Goal: Task Accomplishment & Management: Use online tool/utility

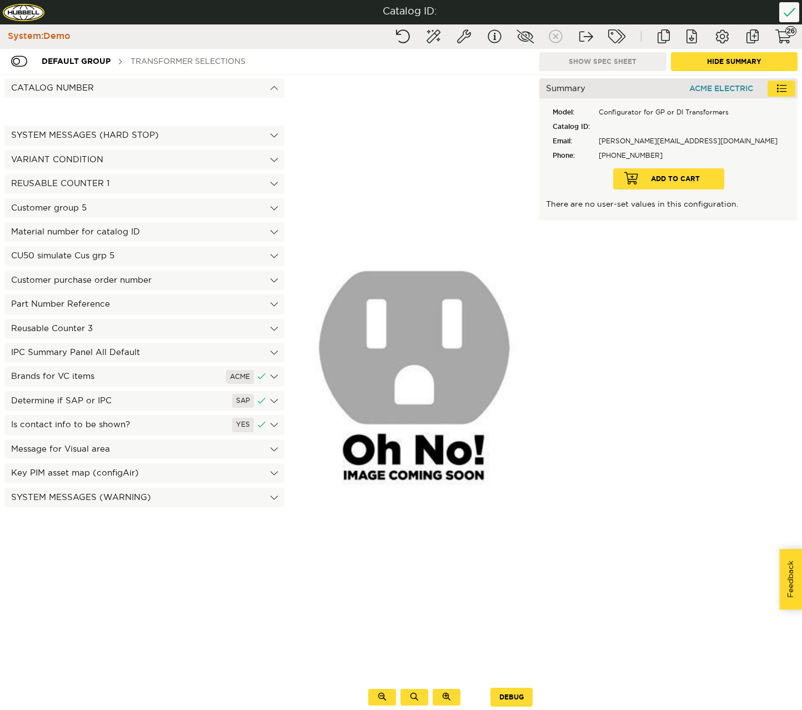
click at [158, 64] on div "Transformer Selections" at bounding box center [188, 61] width 126 height 21
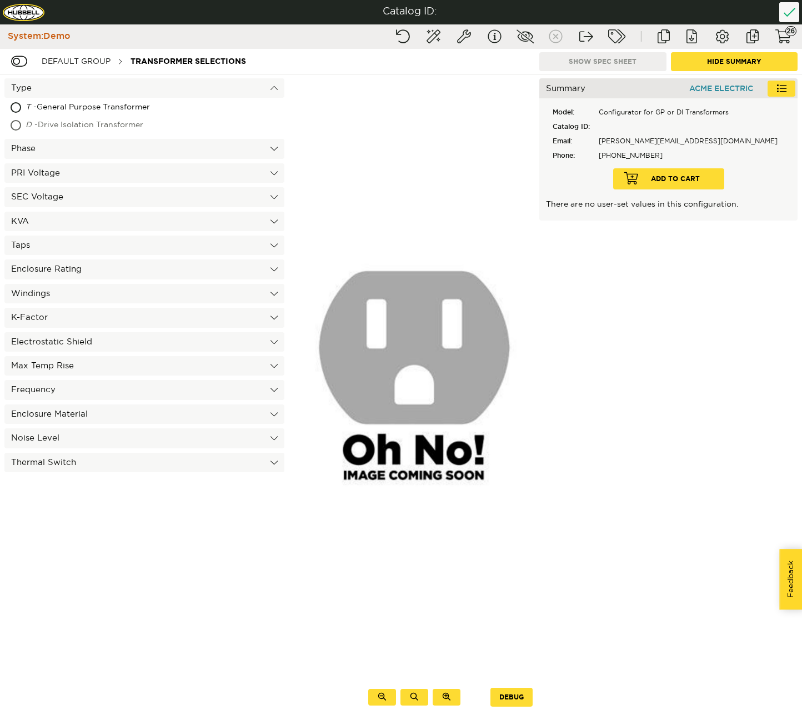
click at [121, 125] on div "D - Drive Isolation Transformer" at bounding box center [116, 126] width 181 height 18
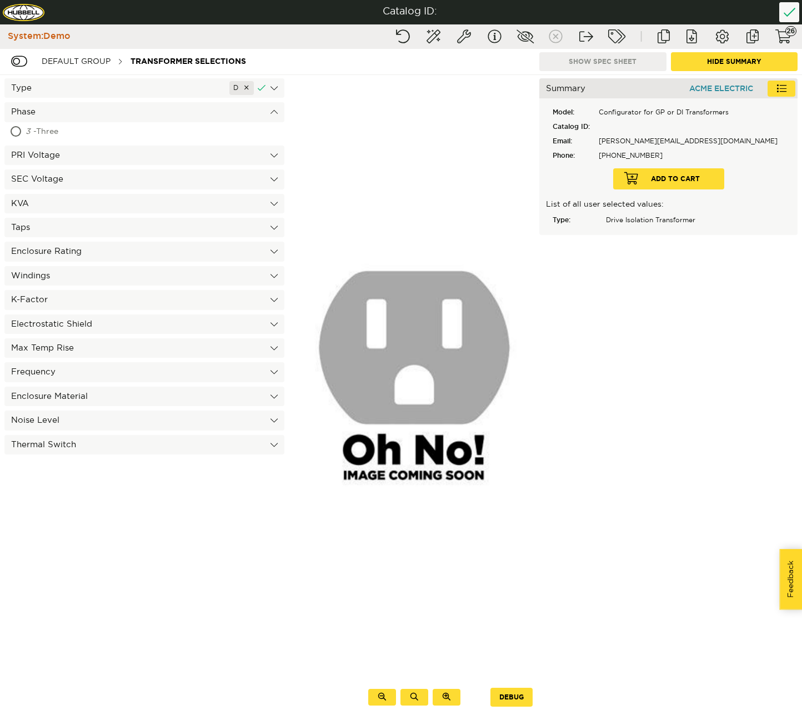
click at [102, 133] on div "3 - Three" at bounding box center [95, 132] width 138 height 18
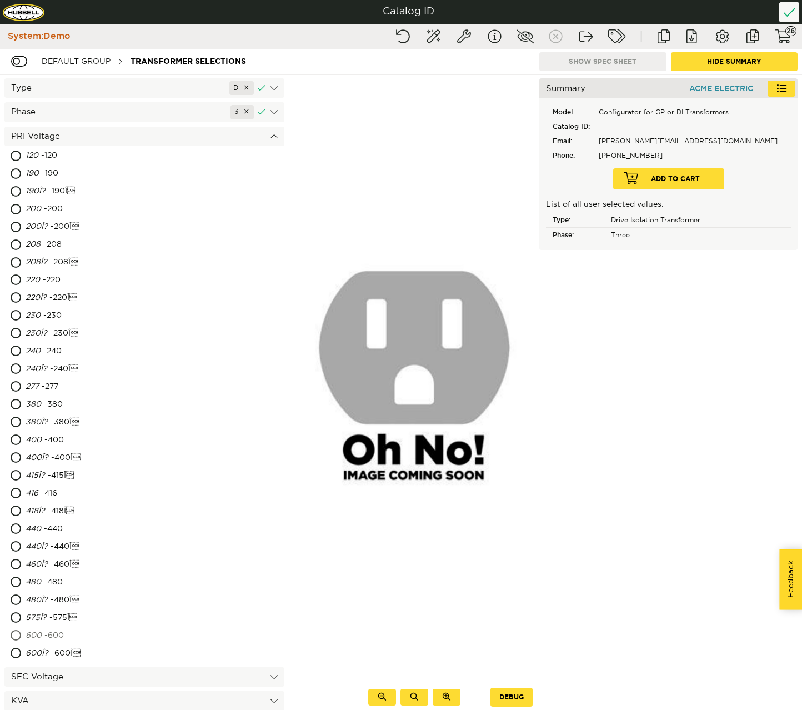
click at [66, 632] on div "600 - 600" at bounding box center [96, 636] width 141 height 18
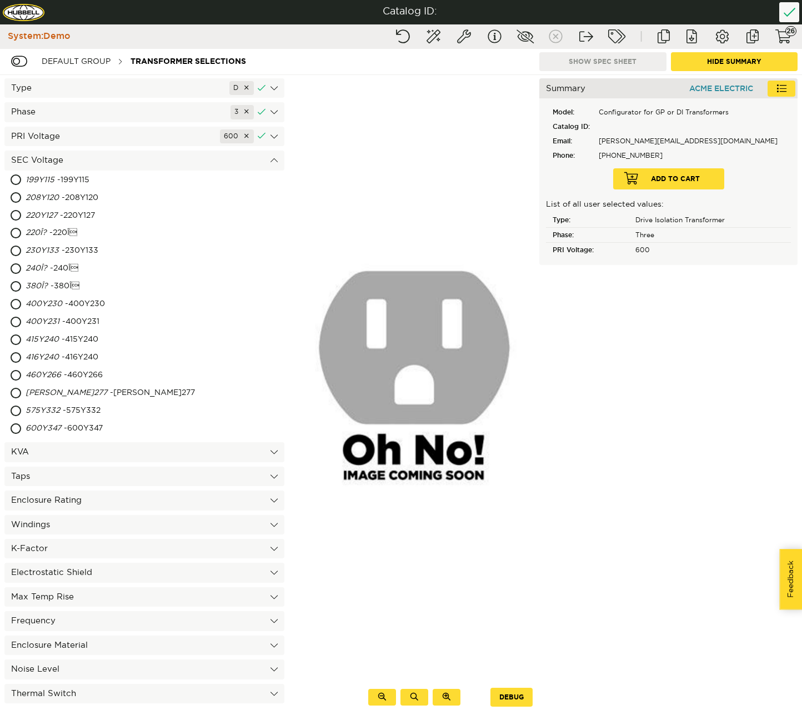
click at [87, 144] on div "PRI Voltage 600" at bounding box center [144, 136] width 280 height 19
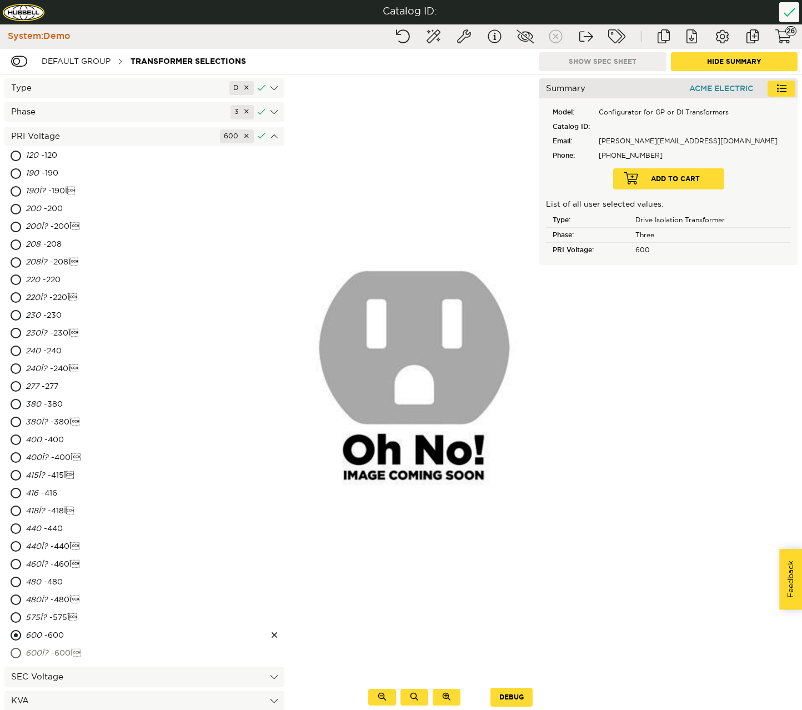
click at [44, 660] on div "600Î? - 600Î" at bounding box center [100, 654] width 149 height 18
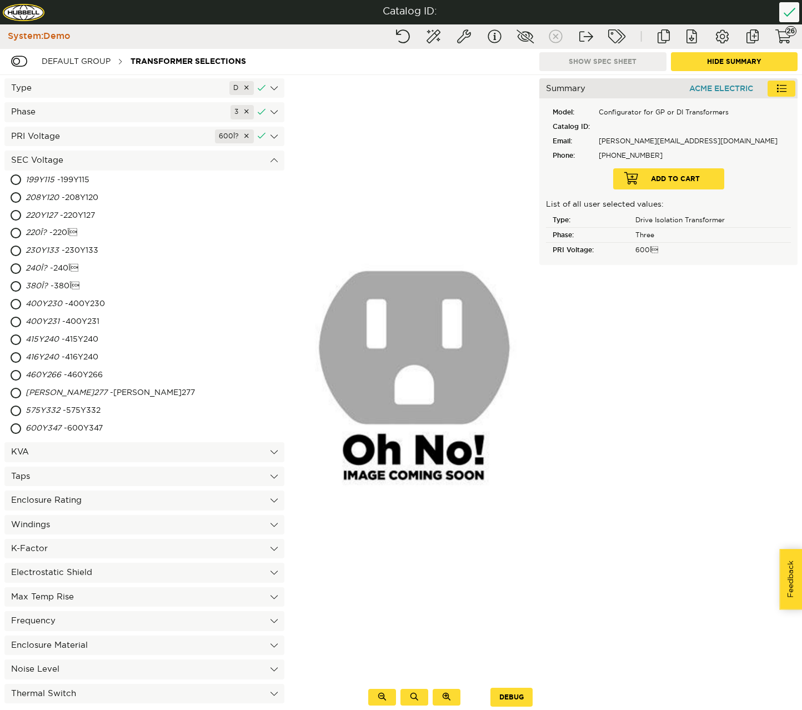
click at [43, 654] on div "Type D Phase 3 PRI Voltage 600Î? 120 - 120 190 - 190 190Î? - 190Î 200 - 200 20…" at bounding box center [144, 392] width 289 height 635
click at [43, 365] on div "416Y240 - 416Y240" at bounding box center [105, 358] width 158 height 18
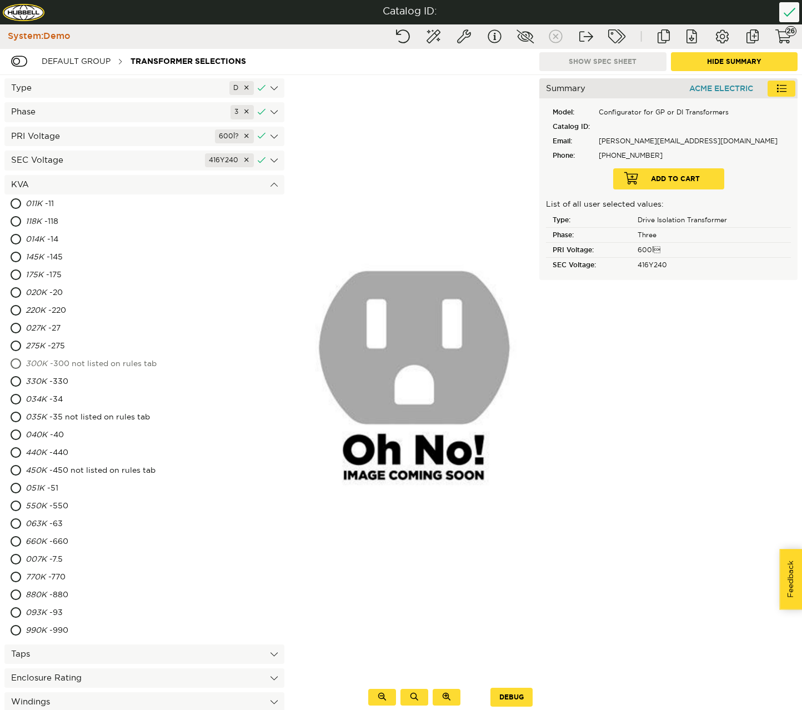
click at [43, 366] on span "300K" at bounding box center [37, 364] width 22 height 8
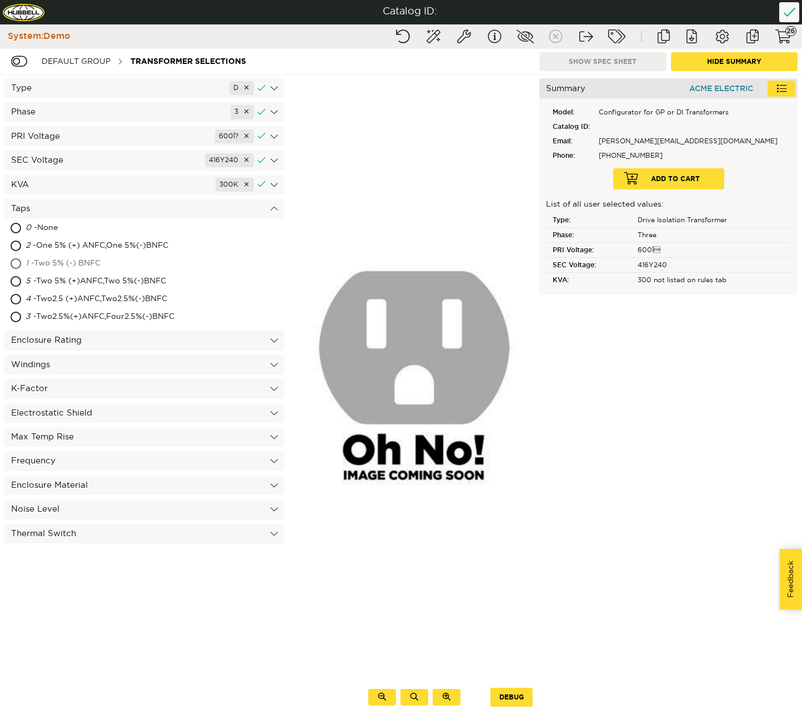
click at [58, 265] on div "1 - Two 5% (-) BNFC" at bounding box center [105, 264] width 159 height 18
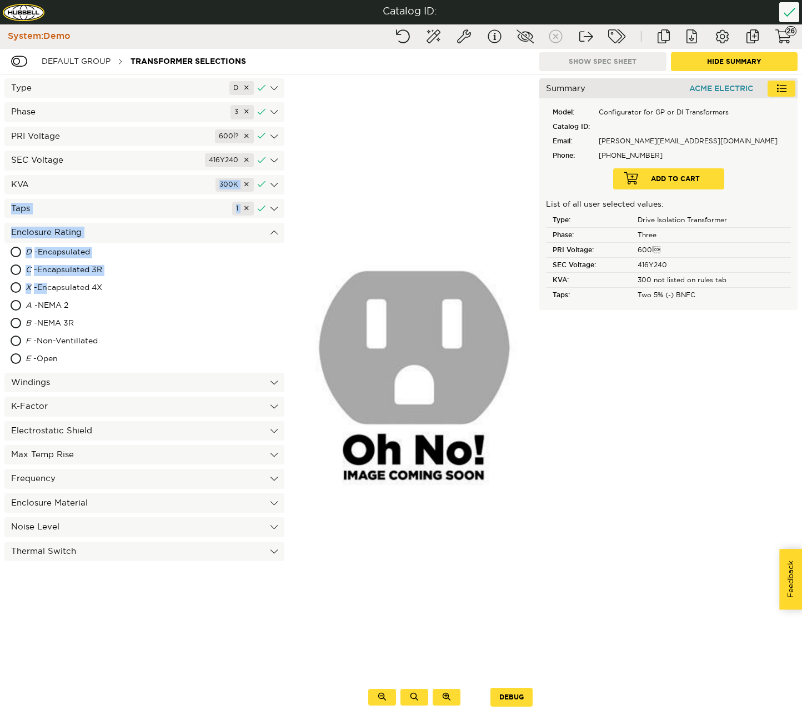
drag, startPoint x: 53, startPoint y: 290, endPoint x: 102, endPoint y: 179, distance: 120.6
click at [102, 179] on div "Type D Phase 3 PRI Voltage 600Î? SEC Voltage 416Y240 KVA 300K Taps 1 0 - None 2…" at bounding box center [144, 392] width 289 height 635
click at [92, 207] on div "Taps 1" at bounding box center [144, 208] width 280 height 19
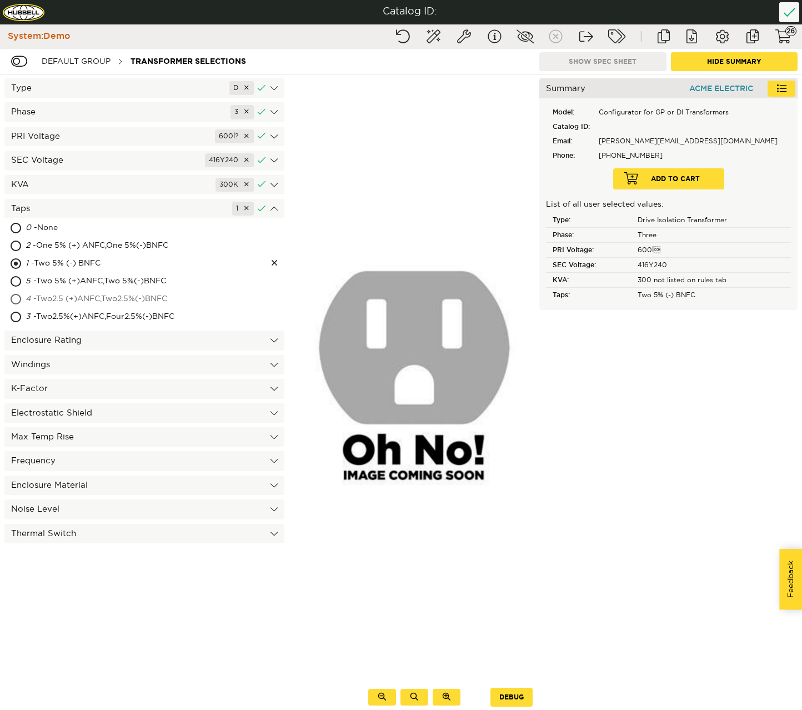
click at [89, 298] on div "4 - Two2.5 (+)ANFC,Two2.5%(-)BNFC" at bounding box center [122, 300] width 193 height 18
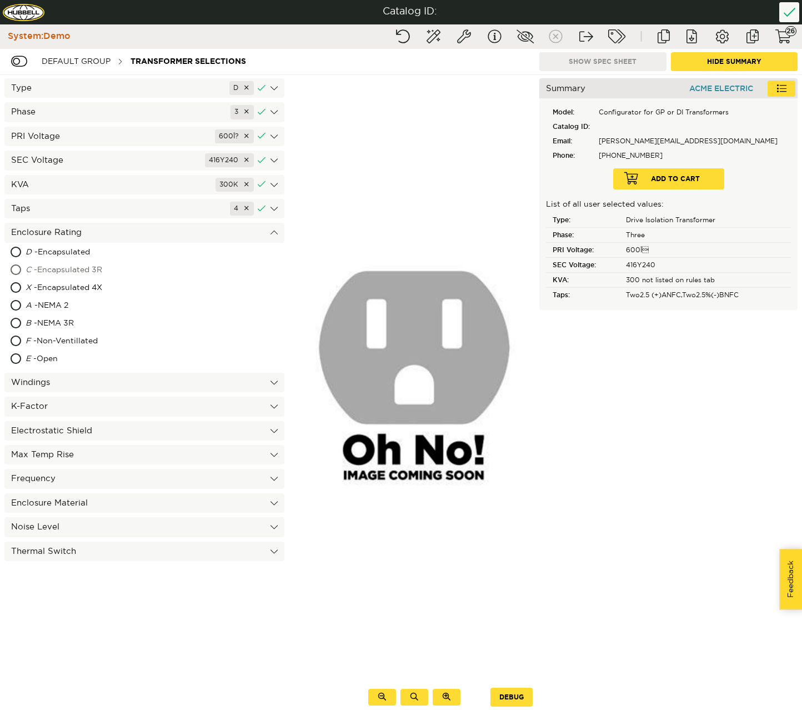
click at [91, 268] on div "C - Encapsulated 3R" at bounding box center [106, 271] width 160 height 18
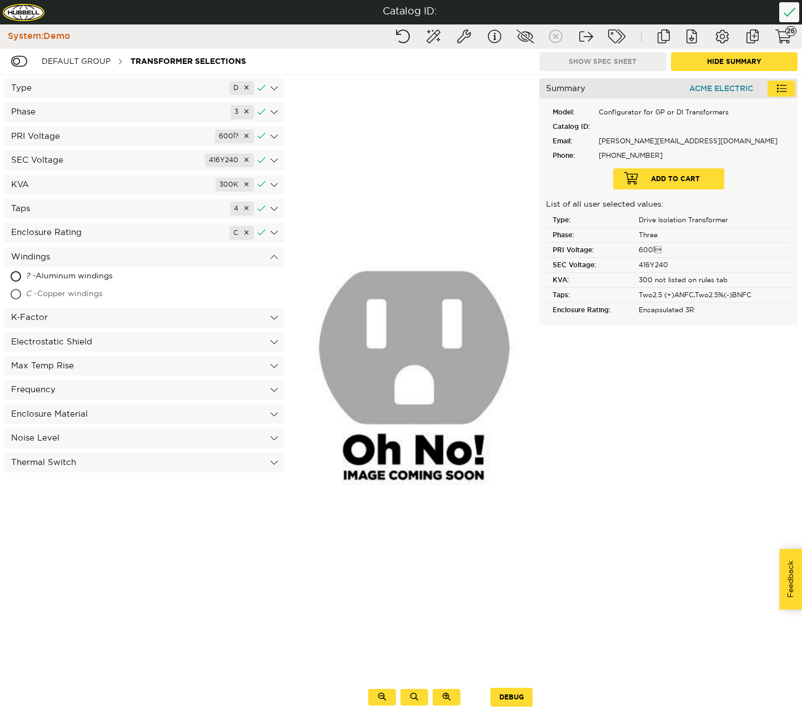
click at [80, 290] on div "C - Copper windings" at bounding box center [106, 295] width 161 height 18
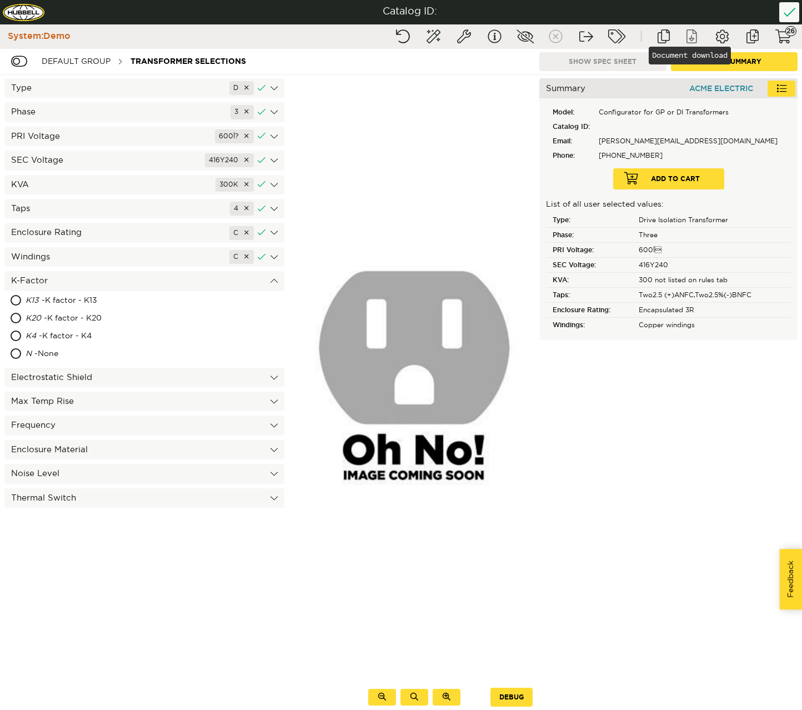
click at [692, 39] on button "Document download" at bounding box center [692, 37] width 28 height 20
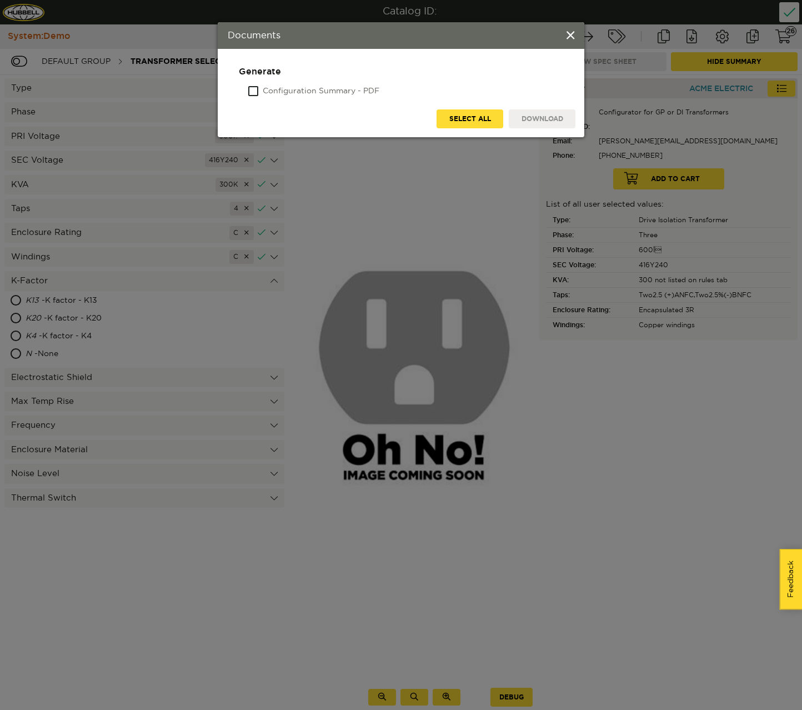
click at [378, 93] on label "Configuration Summary - PDF" at bounding box center [321, 91] width 117 height 11
click at [249, 93] on input "Configuration Summary - PDF" at bounding box center [249, 91] width 0 height 11
click at [513, 121] on button "Download" at bounding box center [542, 118] width 67 height 19
drag, startPoint x: 495, startPoint y: 125, endPoint x: 405, endPoint y: 120, distance: 90.2
drag, startPoint x: 405, startPoint y: 120, endPoint x: 386, endPoint y: 106, distance: 23.8
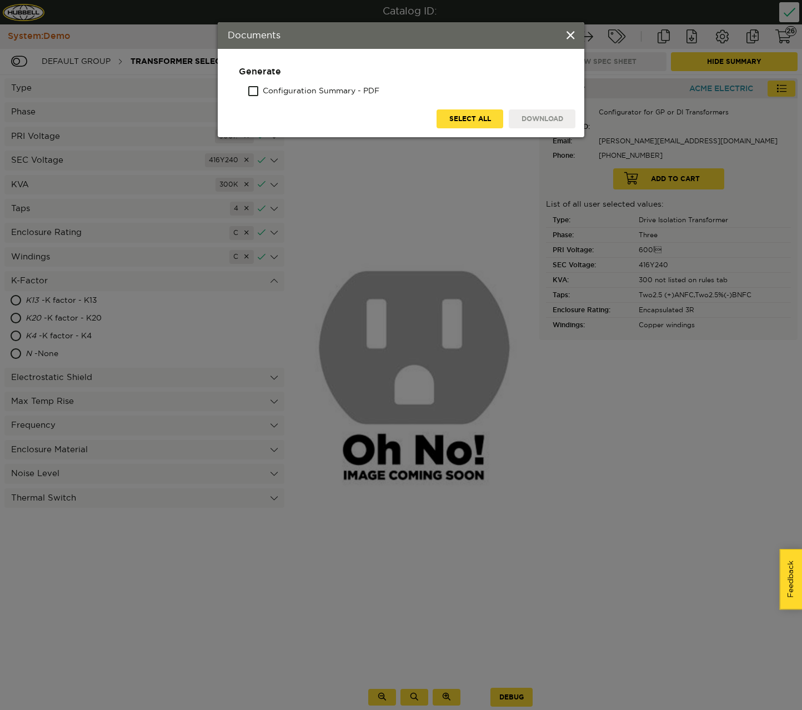
click at [386, 106] on div "Generate Configuration Summary - PDF Download Select All" at bounding box center [401, 93] width 367 height 88
click at [341, 87] on label "Configuration Summary - PDF" at bounding box center [321, 91] width 117 height 11
click at [249, 87] on input "Configuration Summary - PDF" at bounding box center [249, 91] width 0 height 11
click at [541, 116] on button "Download" at bounding box center [542, 118] width 67 height 19
click at [575, 35] on div "Documents" at bounding box center [401, 35] width 367 height 27
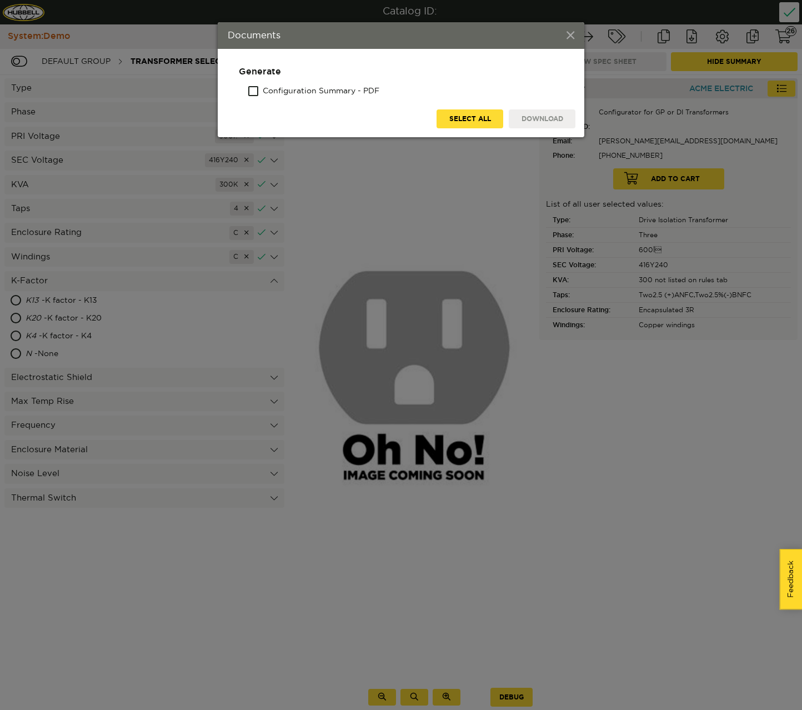
click at [570, 36] on span at bounding box center [571, 36] width 8 height 12
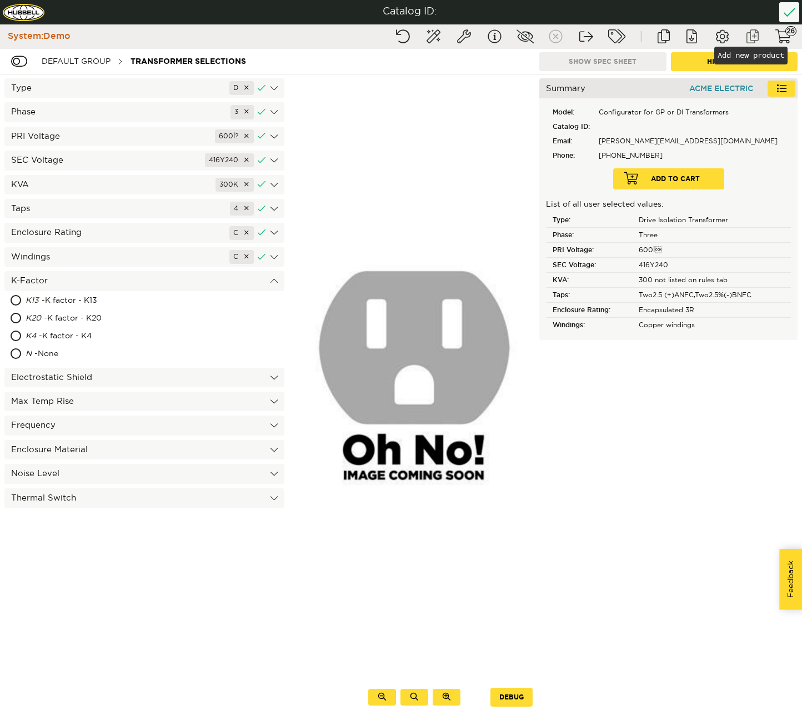
drag, startPoint x: 721, startPoint y: 39, endPoint x: 746, endPoint y: 42, distance: 24.7
click at [746, 42] on div "Reset configuration Completion wizard System info Show ids/descriptions Show hi…" at bounding box center [594, 37] width 411 height 20
click at [751, 37] on button "Add new product" at bounding box center [753, 37] width 28 height 20
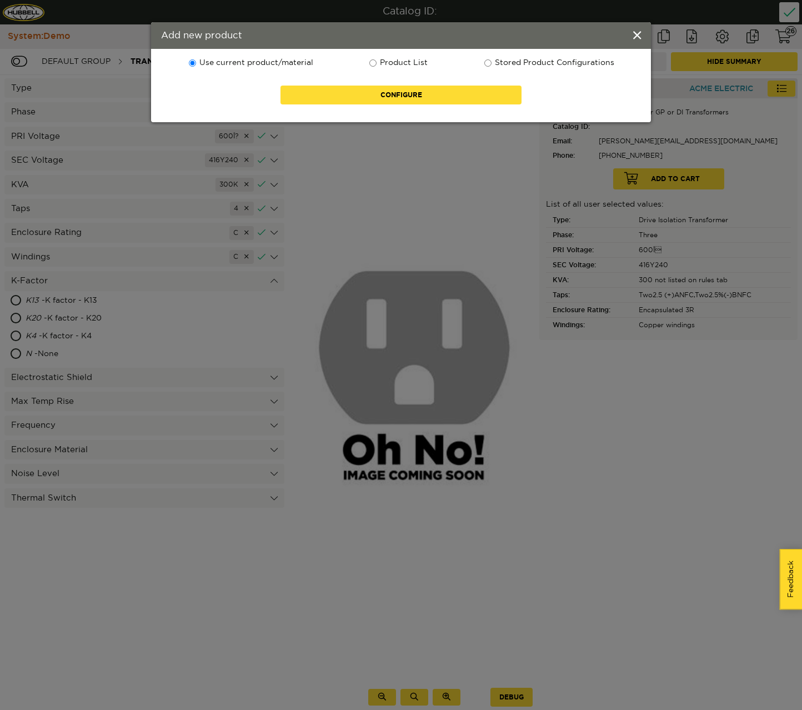
click at [410, 61] on label "Product List" at bounding box center [397, 63] width 59 height 11
click at [377, 61] on input "Product List" at bounding box center [373, 62] width 7 height 7
radio input "true"
radio input "false"
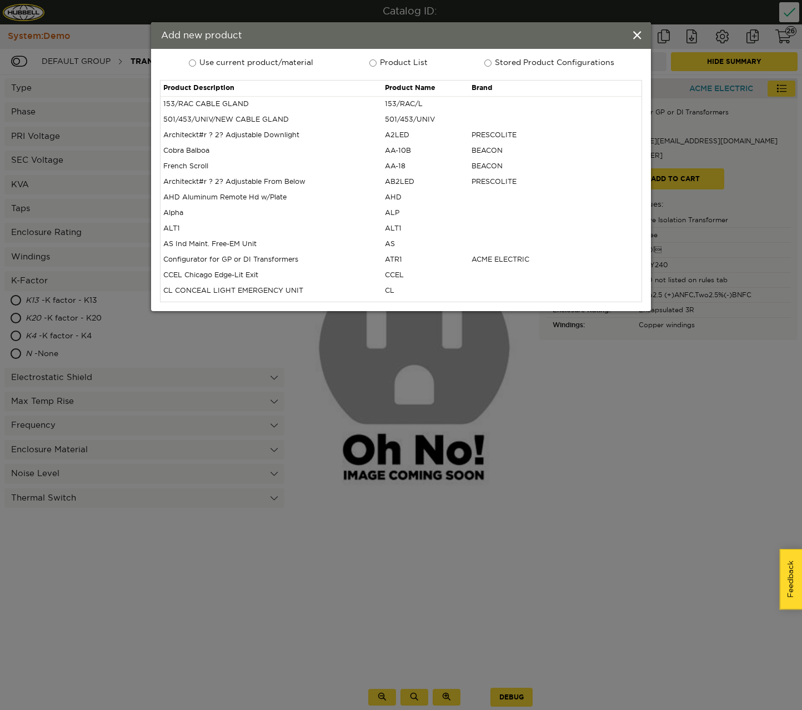
click at [503, 61] on label "Stored Product Configurations" at bounding box center [548, 63] width 131 height 11
click at [492, 61] on input "Stored Product Configurations" at bounding box center [488, 62] width 7 height 7
radio input "true"
radio input "false"
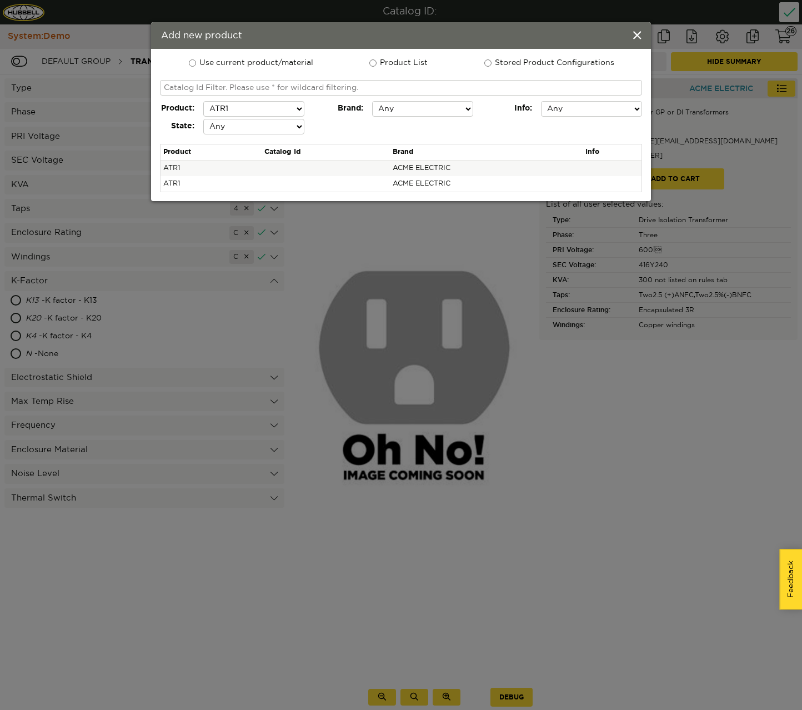
click at [321, 169] on td at bounding box center [326, 169] width 128 height 16
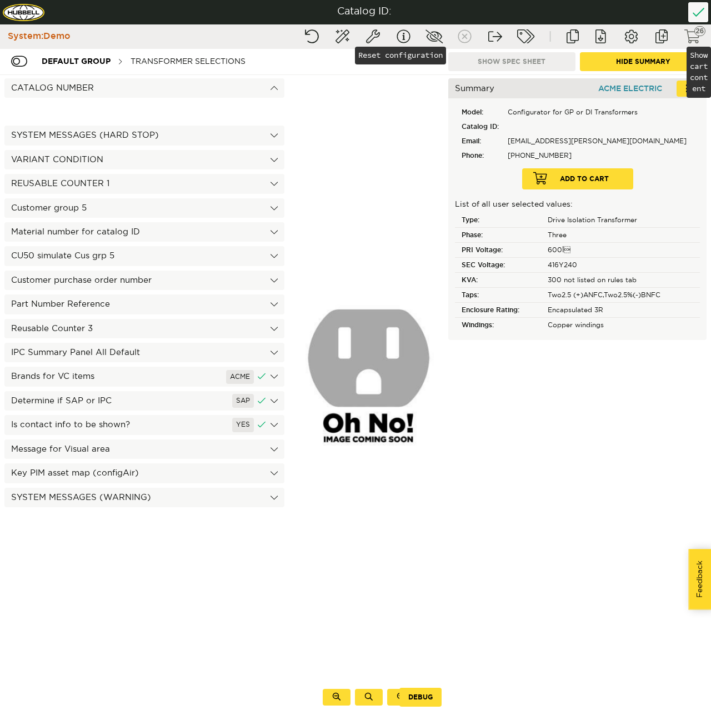
click at [692, 37] on button "Show cart content" at bounding box center [693, 37] width 28 height 20
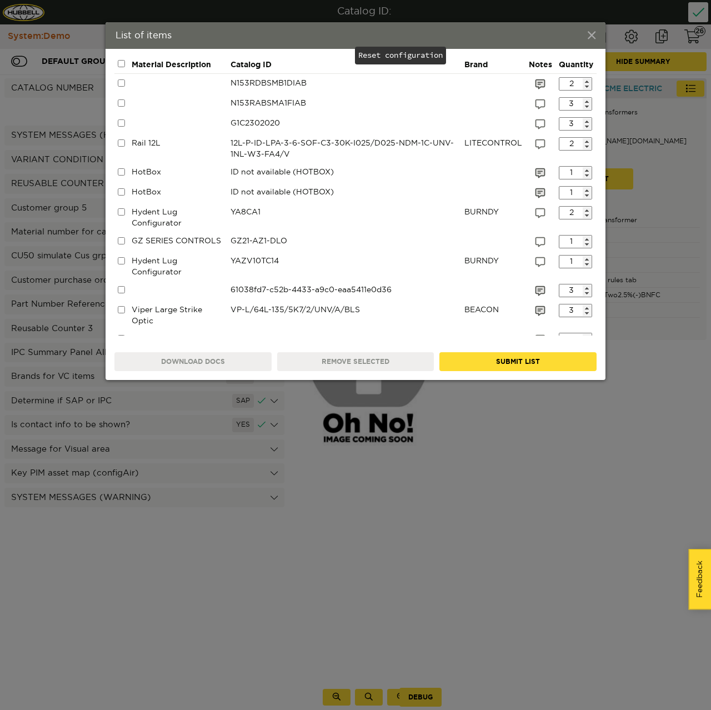
click at [595, 34] on span at bounding box center [592, 36] width 8 height 12
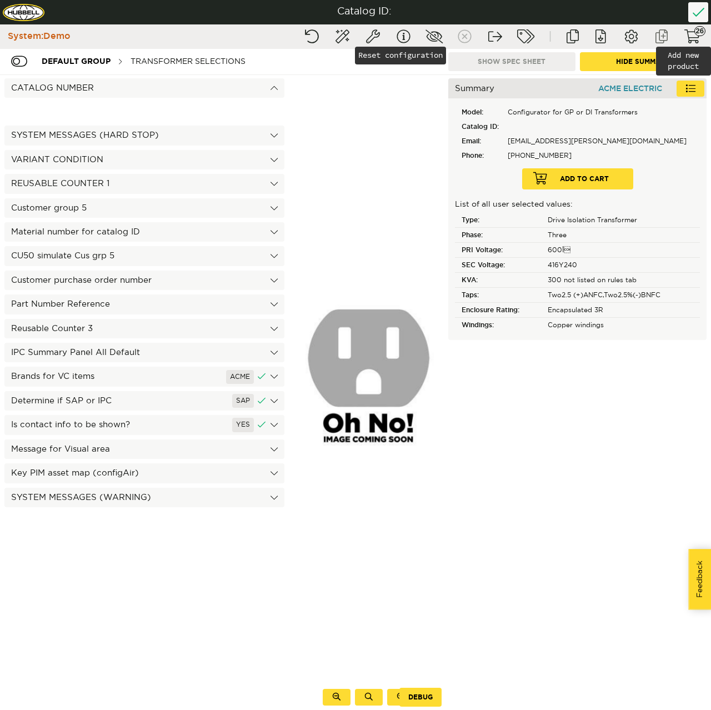
click at [655, 42] on button "Add new product" at bounding box center [662, 37] width 28 height 20
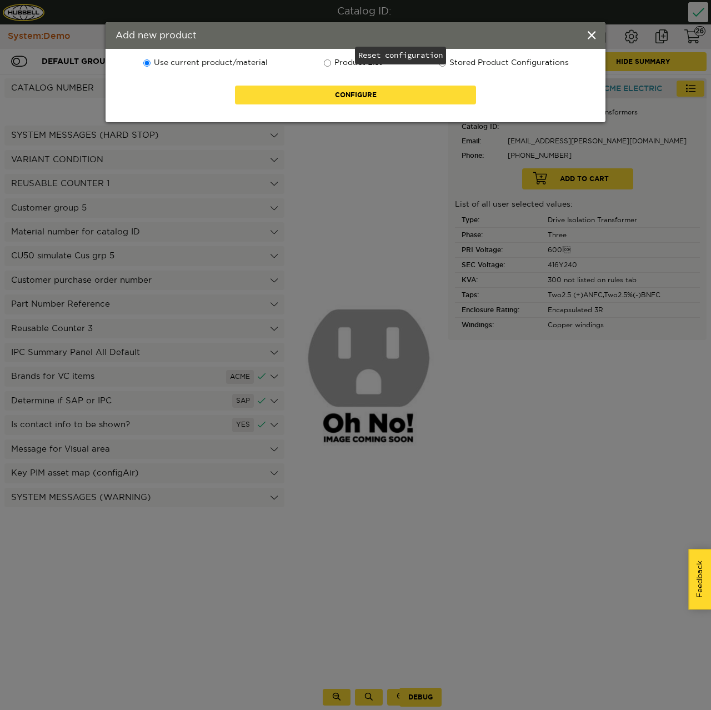
click at [328, 61] on input "Product List" at bounding box center [327, 62] width 7 height 7
radio input "true"
radio input "false"
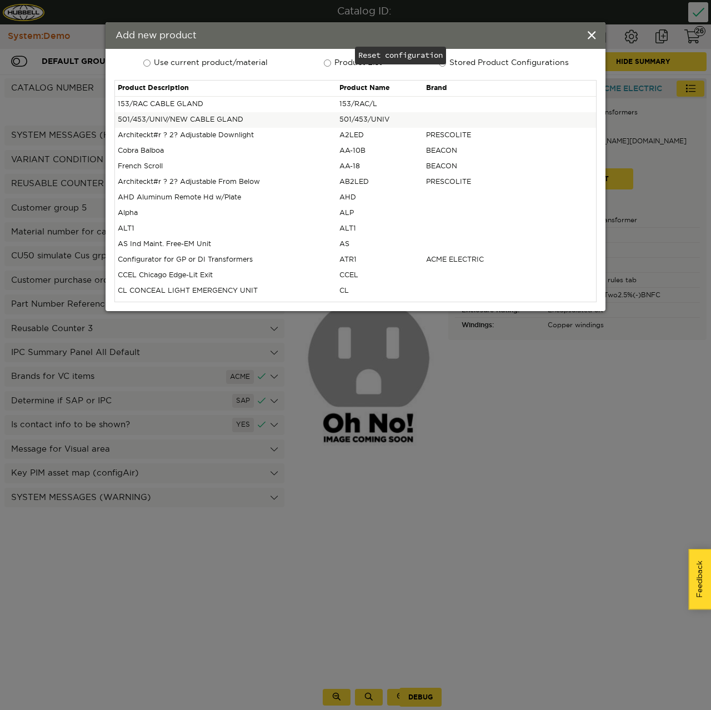
click at [188, 119] on td "501/453/UNIV/NEW CABLE GLAND" at bounding box center [226, 120] width 222 height 16
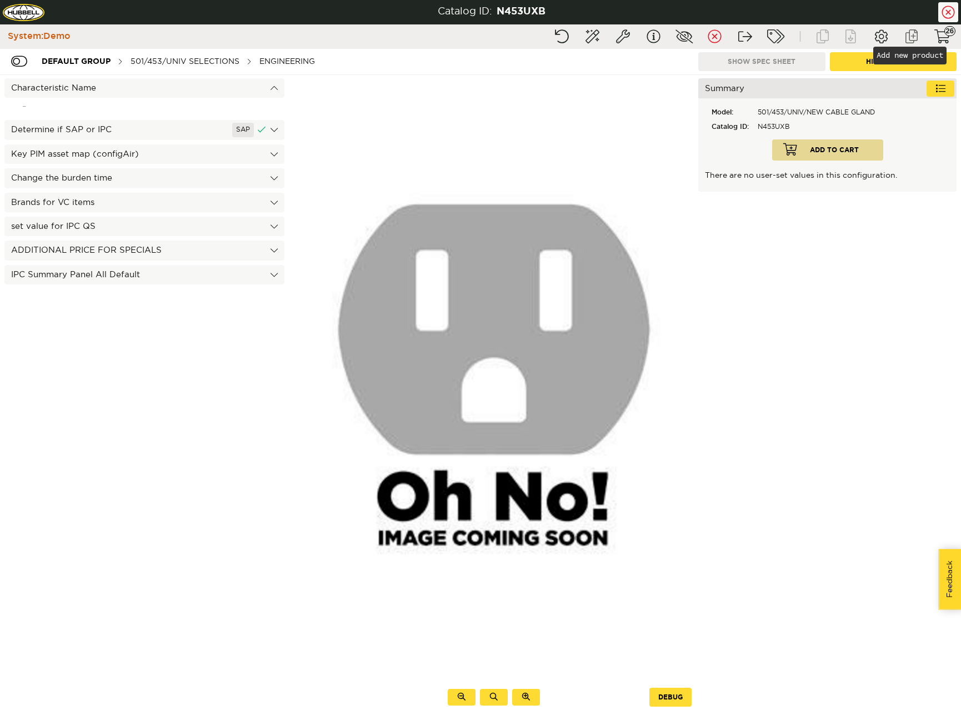
click at [908, 37] on button "Add new product" at bounding box center [912, 37] width 28 height 20
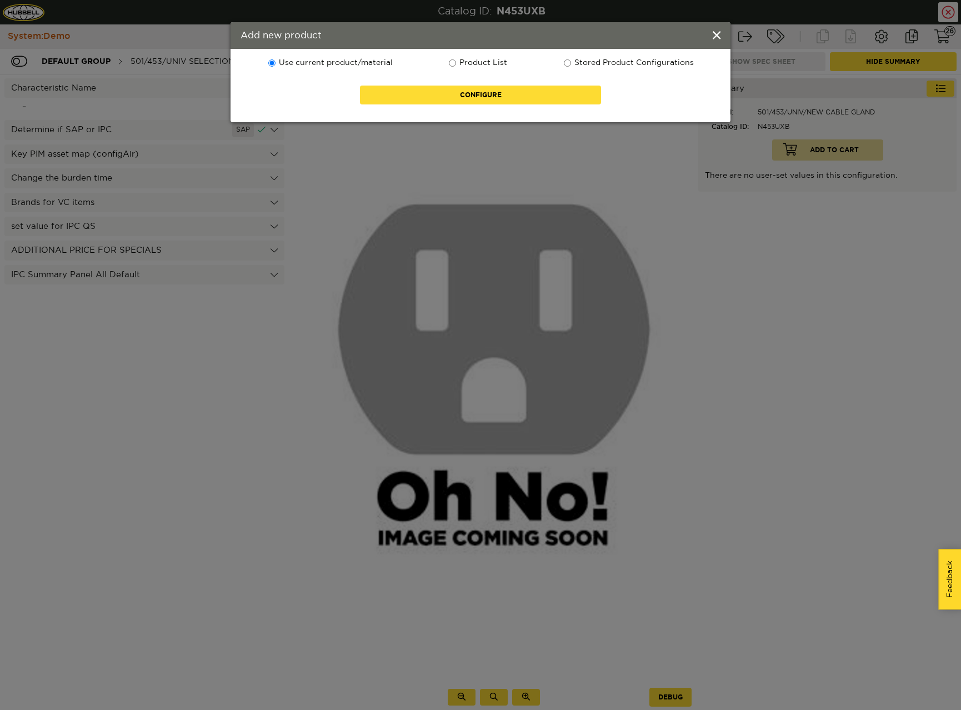
click at [595, 59] on label "Stored Product Configurations" at bounding box center [628, 63] width 131 height 11
click at [571, 59] on input "Stored Product Configurations" at bounding box center [567, 62] width 7 height 7
radio input "true"
radio input "false"
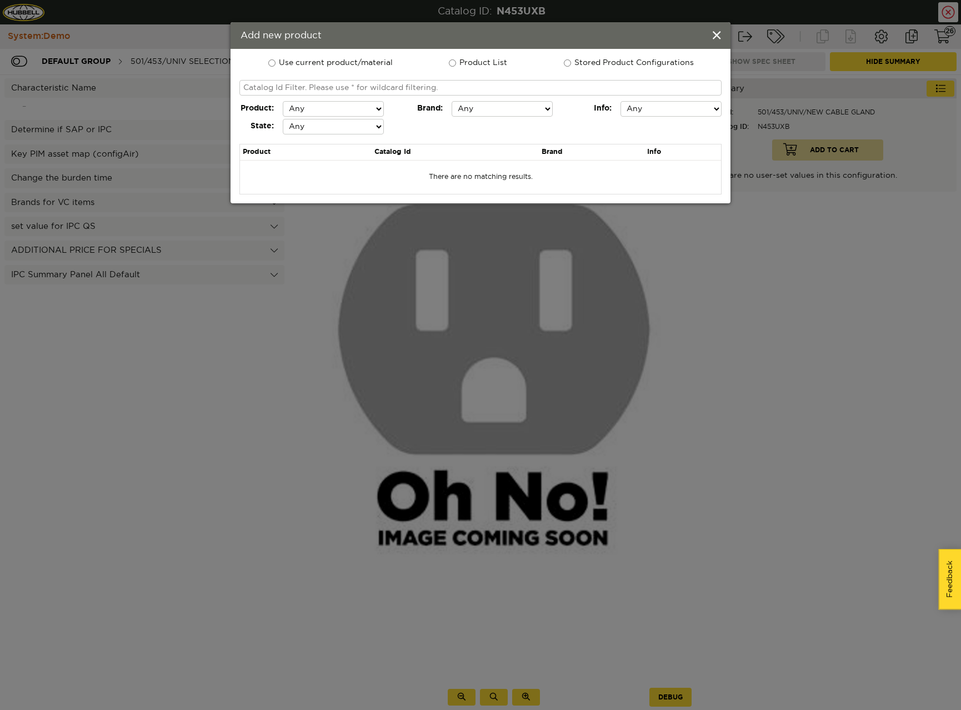
click at [458, 62] on label "Product List" at bounding box center [477, 63] width 59 height 11
click at [456, 62] on input "Product List" at bounding box center [452, 62] width 7 height 7
radio input "true"
radio input "false"
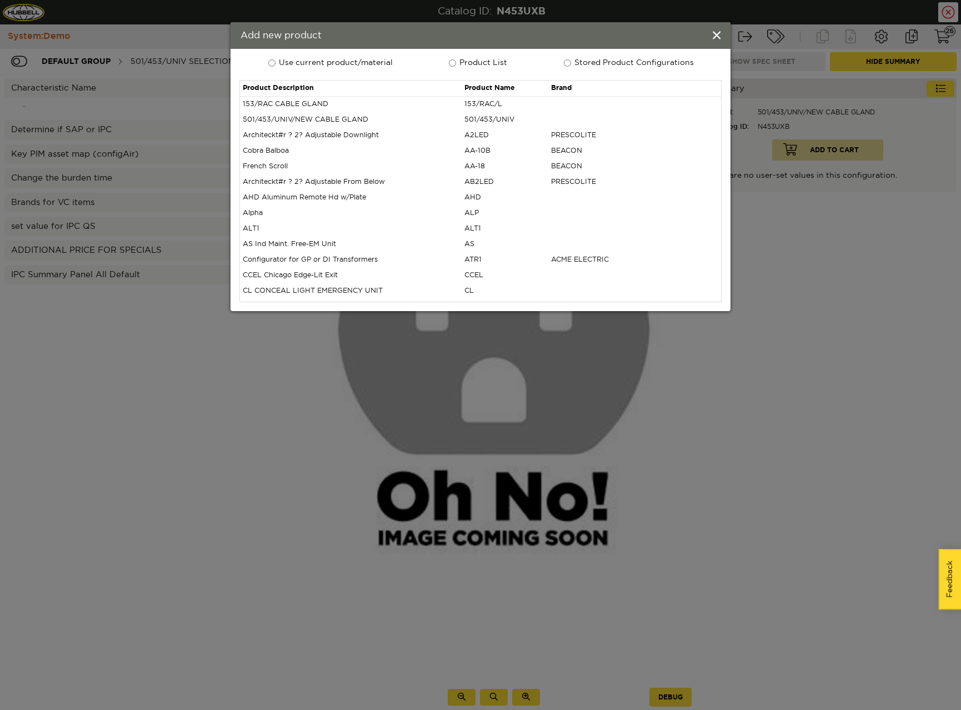
click at [356, 59] on label "Use current product/material" at bounding box center [330, 63] width 126 height 11
click at [276, 59] on input "Use current product/material" at bounding box center [271, 62] width 7 height 7
radio input "true"
radio input "false"
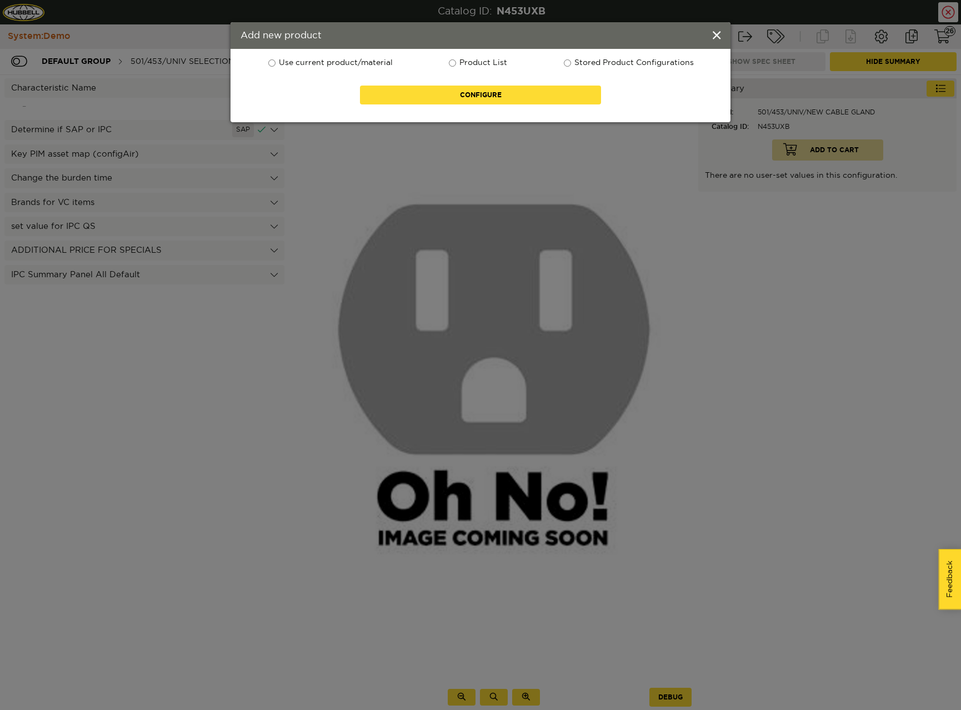
click at [585, 63] on label "Stored Product Configurations" at bounding box center [628, 63] width 131 height 11
click at [571, 63] on input "Stored Product Configurations" at bounding box center [567, 62] width 7 height 7
radio input "true"
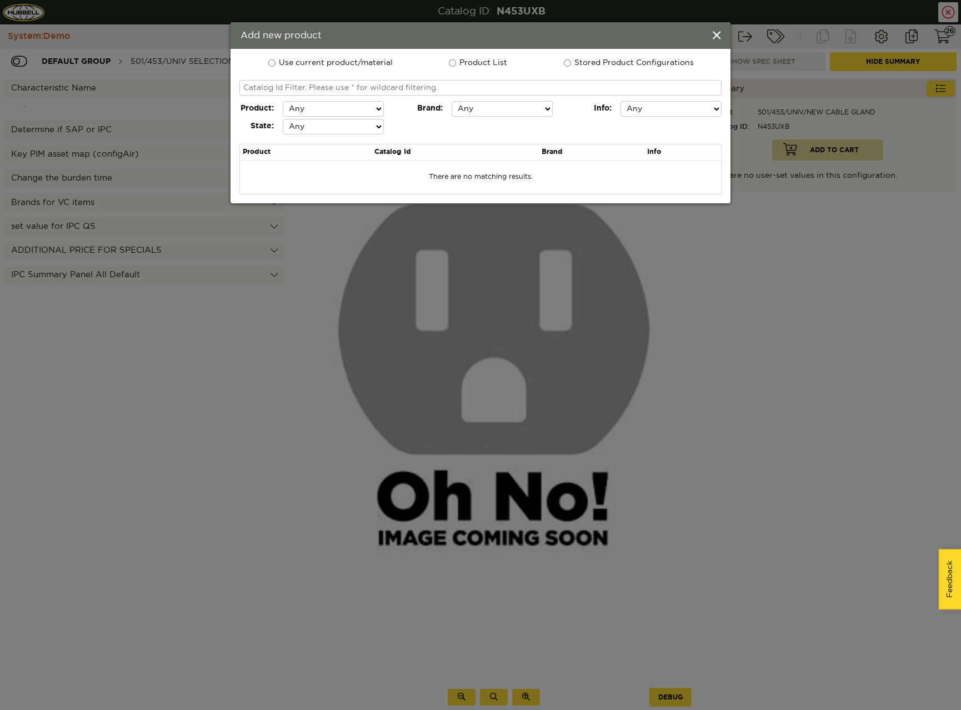
click at [468, 110] on select "Any ACME ELECTRIC ALERA LIGHTING ARCHITECTURAL AREA LIGHTING BEACON BURNDY CHAN…" at bounding box center [502, 109] width 101 height 16
click at [452, 101] on select "Any ACME ELECTRIC ALERA LIGHTING ARCHITECTURAL AREA LIGHTING BEACON BURNDY CHAN…" at bounding box center [502, 109] width 101 height 16
click at [311, 111] on select "Any 153/RAC/L A2LED AA-10B AA-18 ATR1 CSK D EXBLT GS GZ GZ_INDIVIDUAL HOTBOX HY…" at bounding box center [333, 109] width 101 height 16
click at [301, 63] on label "Use current product/material" at bounding box center [330, 63] width 126 height 11
click at [276, 63] on input "Use current product/material" at bounding box center [271, 62] width 7 height 7
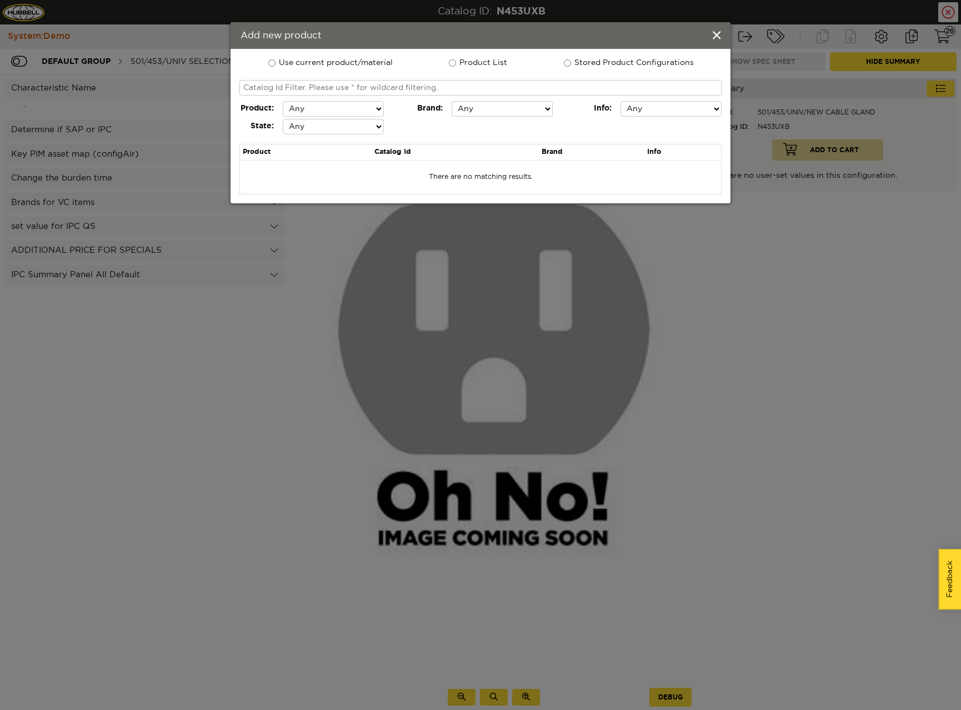
radio input "true"
radio input "false"
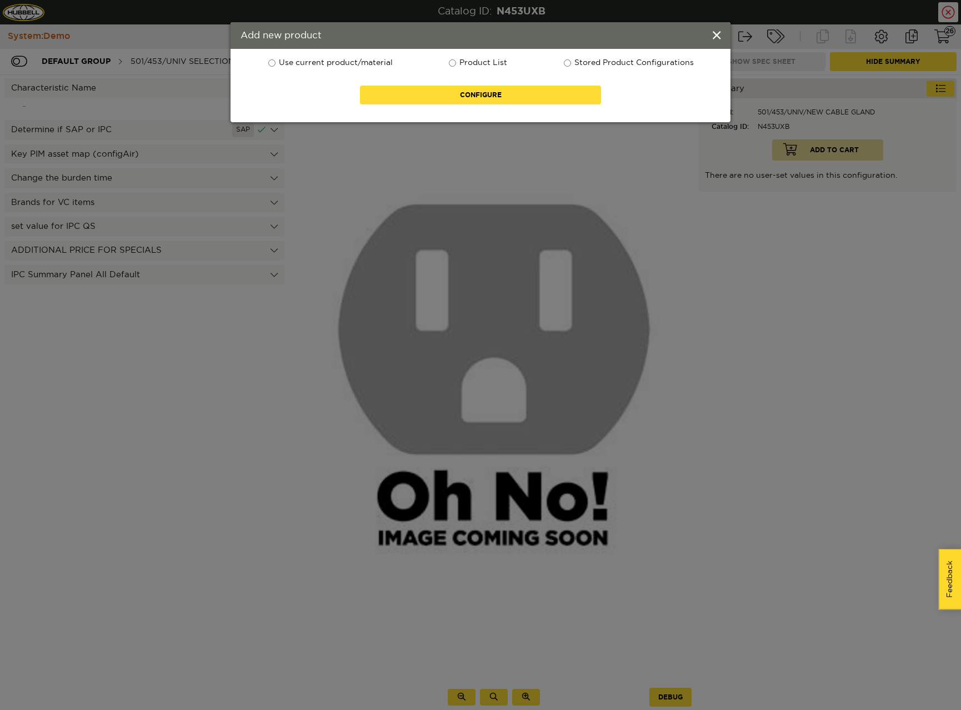
click at [456, 64] on input "Product List" at bounding box center [452, 62] width 7 height 7
radio input "true"
radio input "false"
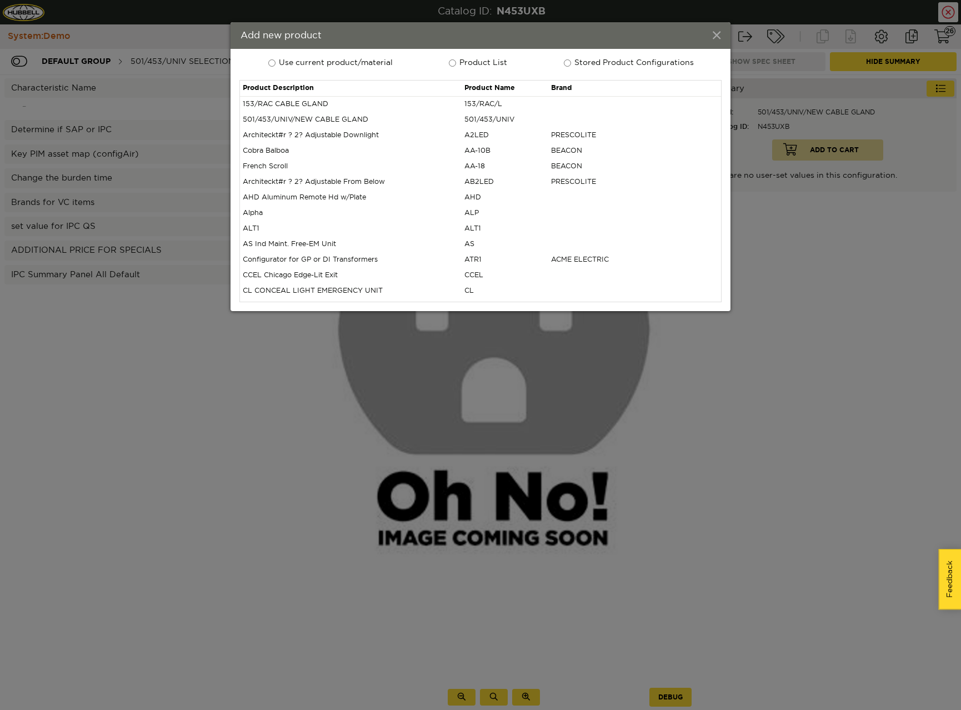
click at [720, 31] on span at bounding box center [717, 36] width 8 height 12
